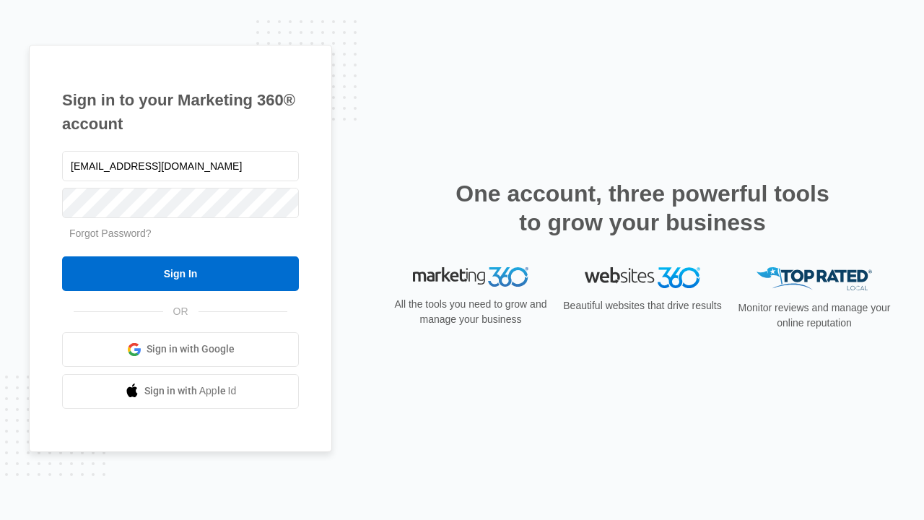
type input "dankie614@gmail.com"
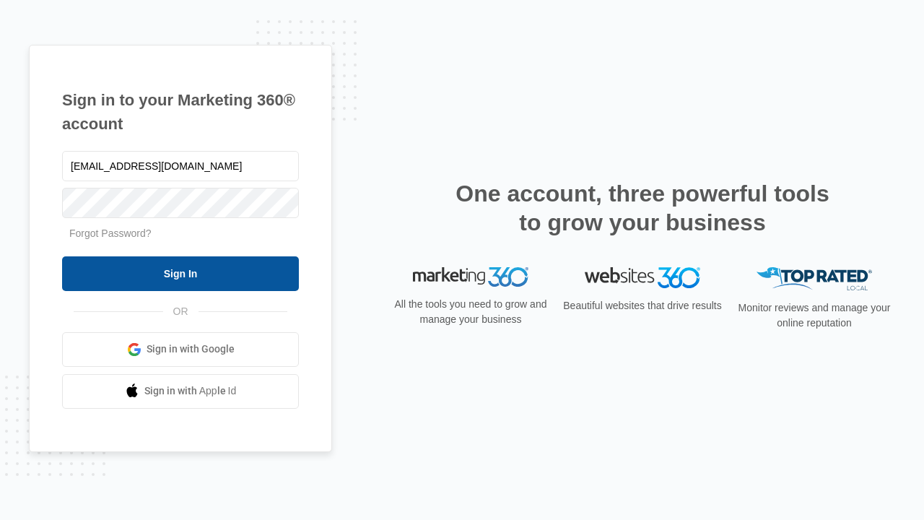
click at [181, 273] on input "Sign In" at bounding box center [180, 273] width 237 height 35
